Goal: Navigation & Orientation: Find specific page/section

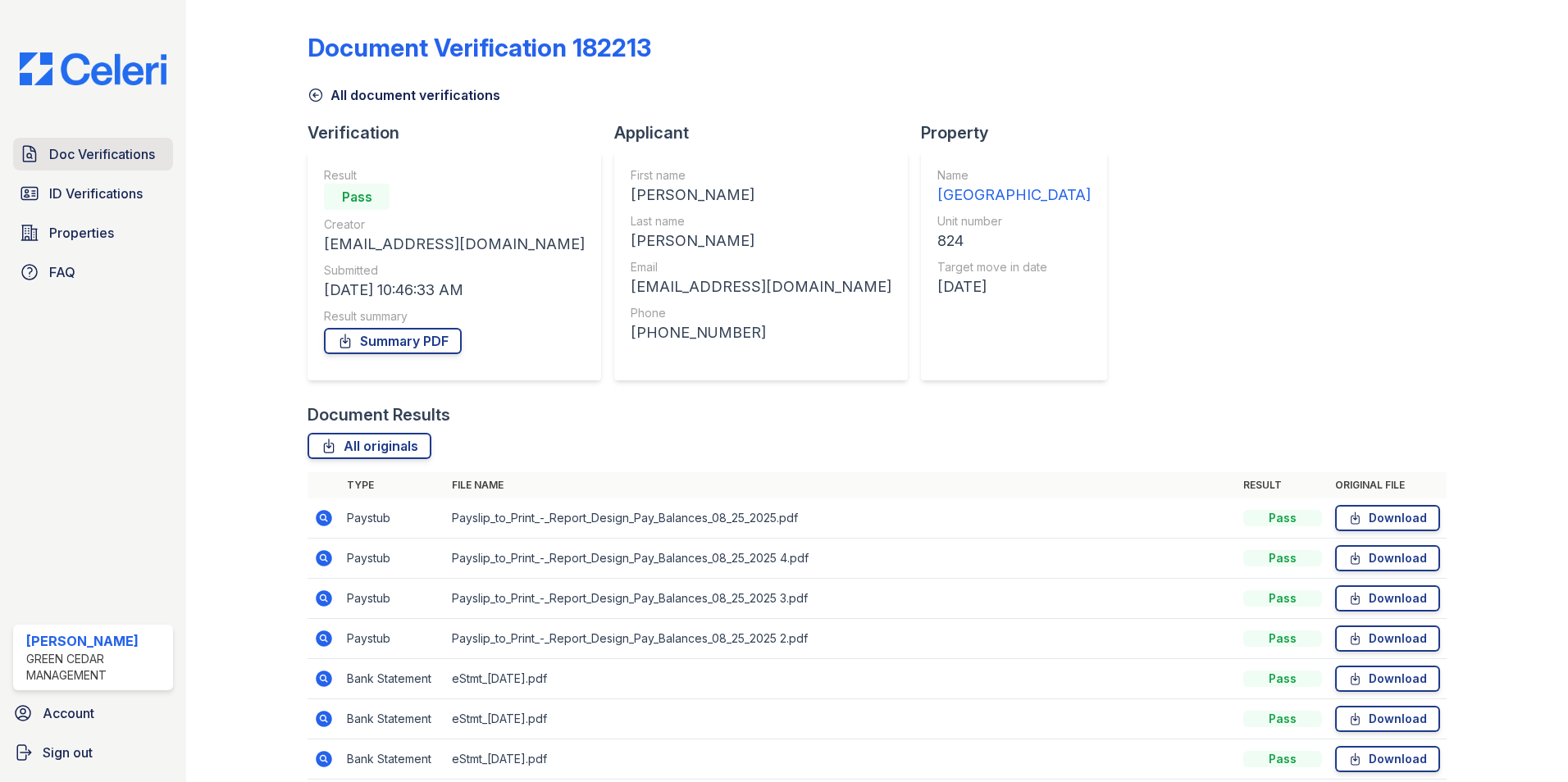
click at [65, 152] on span "Doc Verifications" at bounding box center [101, 154] width 105 height 19
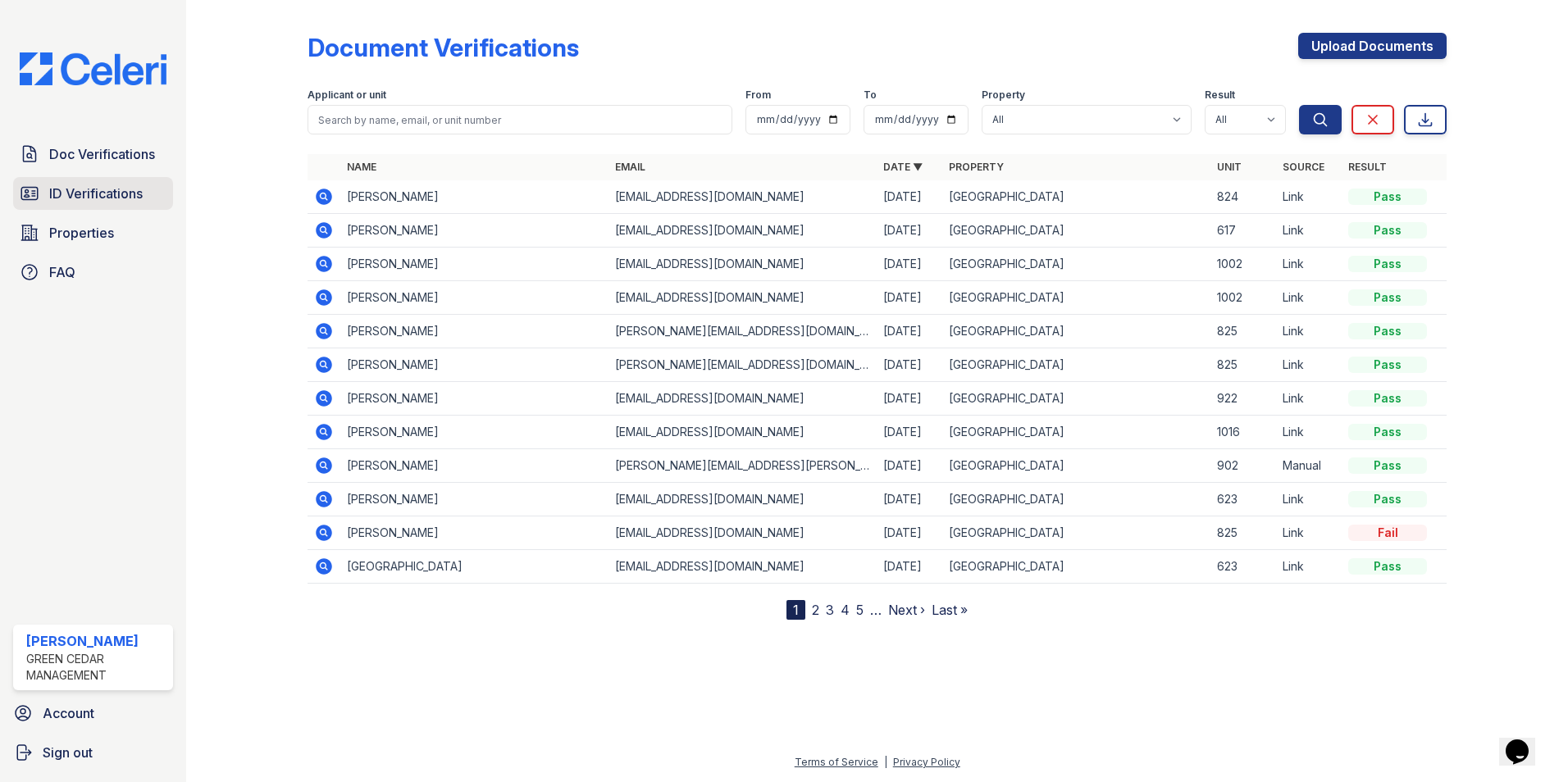
click at [139, 208] on link "ID Verifications" at bounding box center [94, 193] width 160 height 33
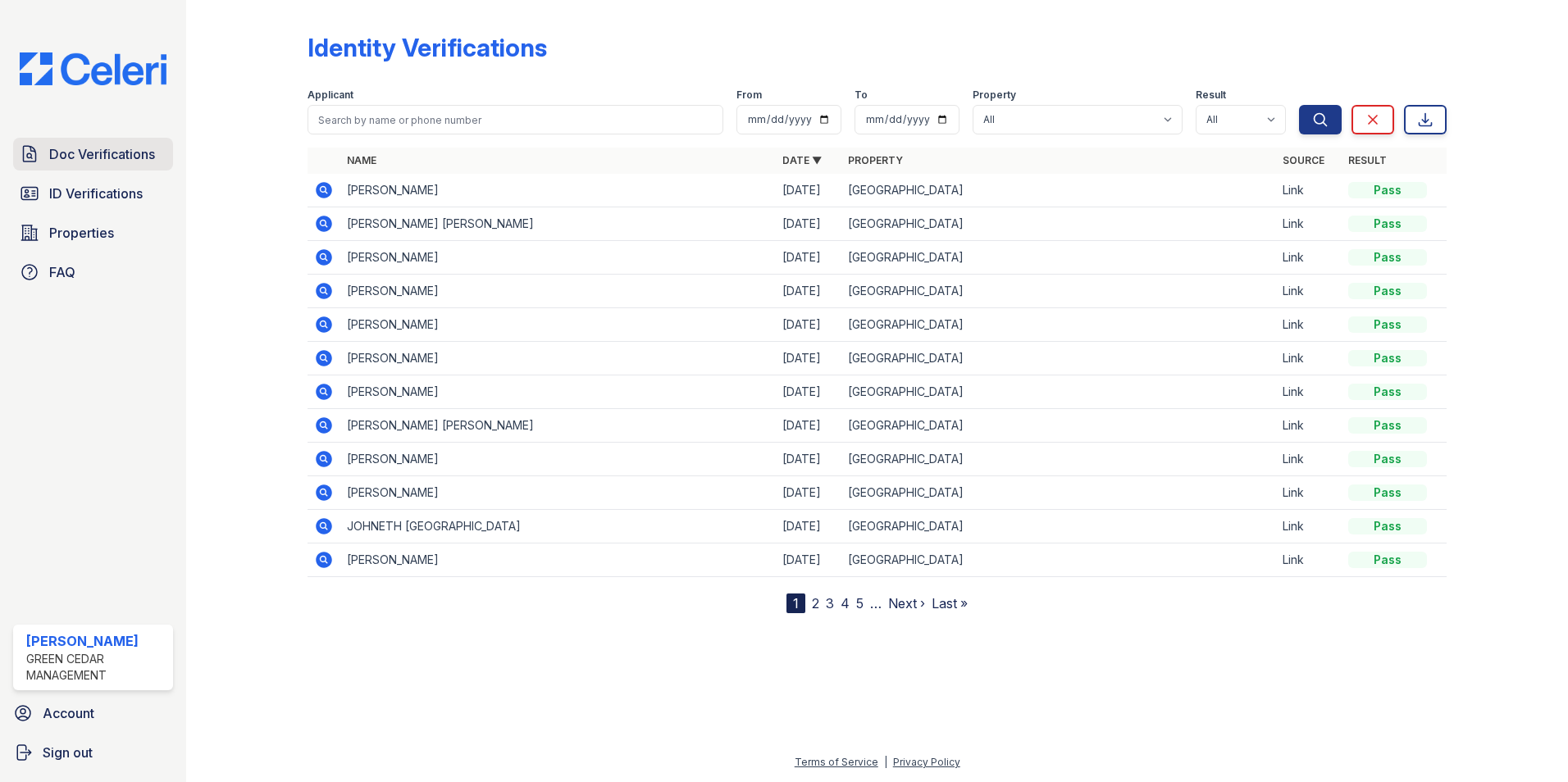
click at [132, 155] on span "Doc Verifications" at bounding box center [101, 154] width 105 height 19
